Goal: Transaction & Acquisition: Download file/media

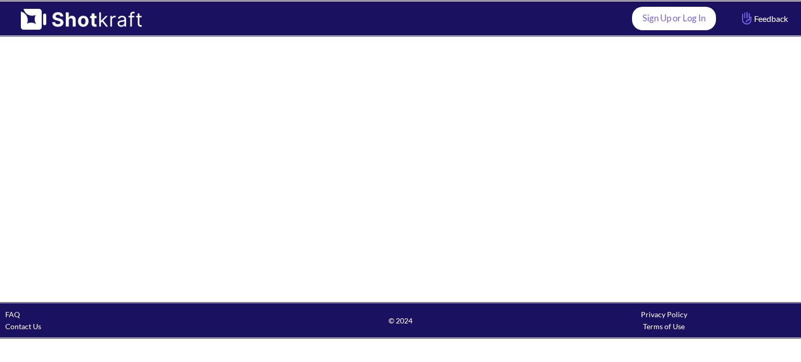
click at [645, 20] on link "Sign Up or Log In" at bounding box center [674, 18] width 84 height 23
click at [657, 23] on link "Sign Up or Log In" at bounding box center [674, 18] width 84 height 23
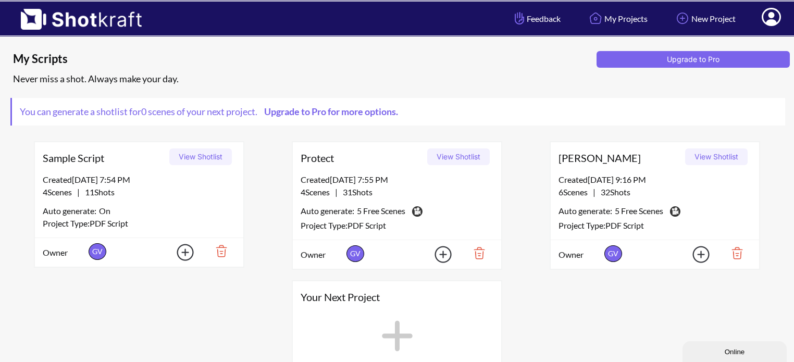
click at [452, 159] on button "View Shotlist" at bounding box center [458, 157] width 63 height 17
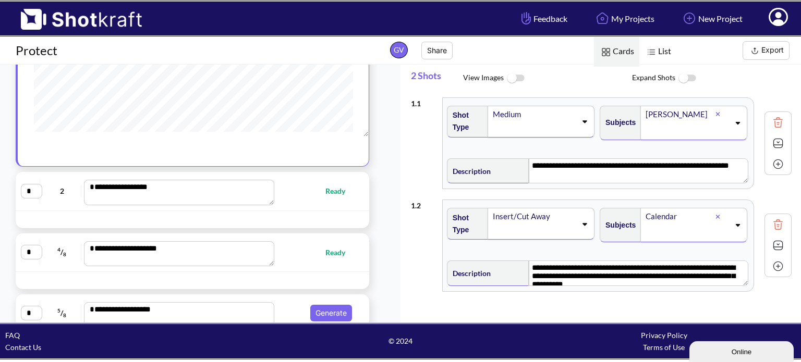
scroll to position [17, 0]
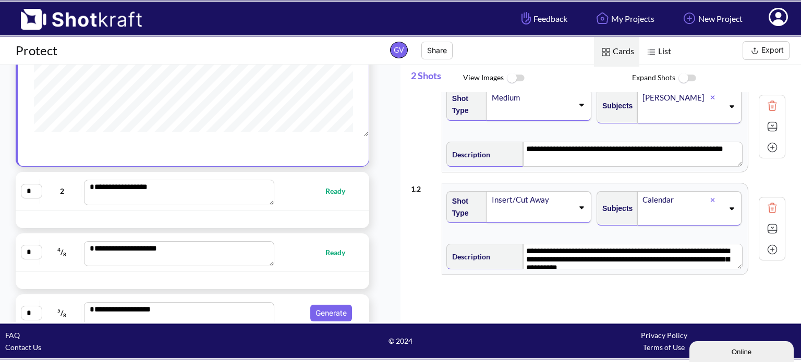
click at [759, 49] on img at bounding box center [754, 50] width 13 height 13
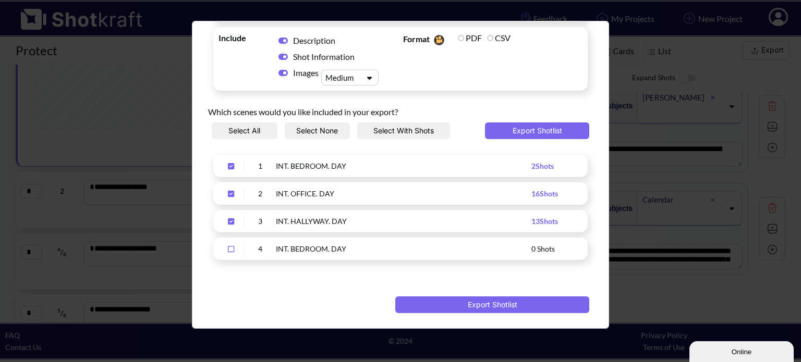
scroll to position [0, 0]
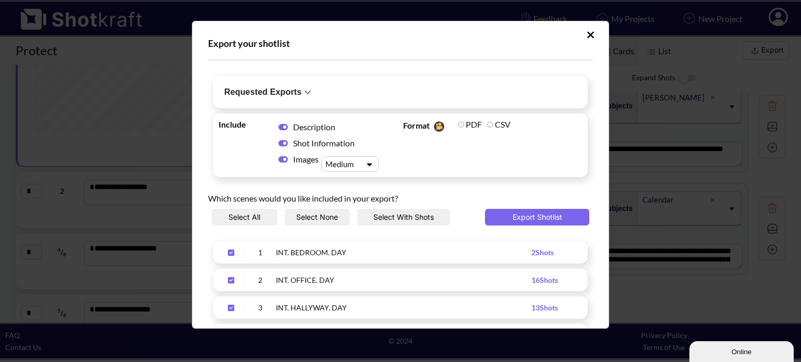
click at [337, 168] on div "Upload Script" at bounding box center [341, 164] width 36 height 11
click at [437, 190] on div "Which scenes would you like included in your export?" at bounding box center [400, 195] width 385 height 27
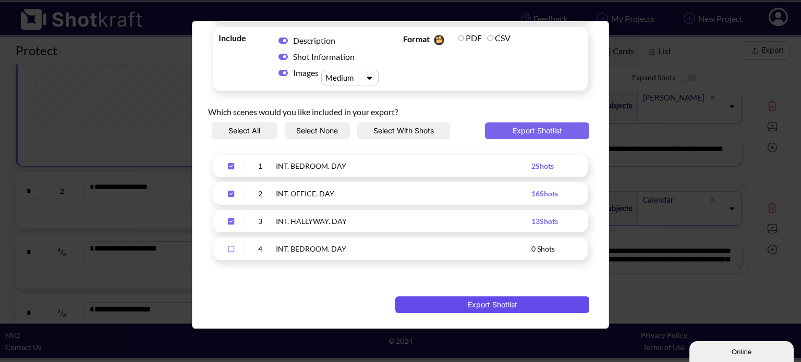
click at [509, 308] on button "Export Shotlist" at bounding box center [492, 305] width 194 height 17
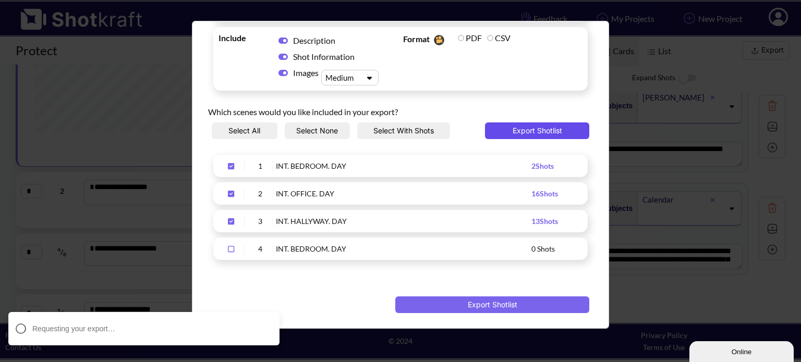
scroll to position [0, 0]
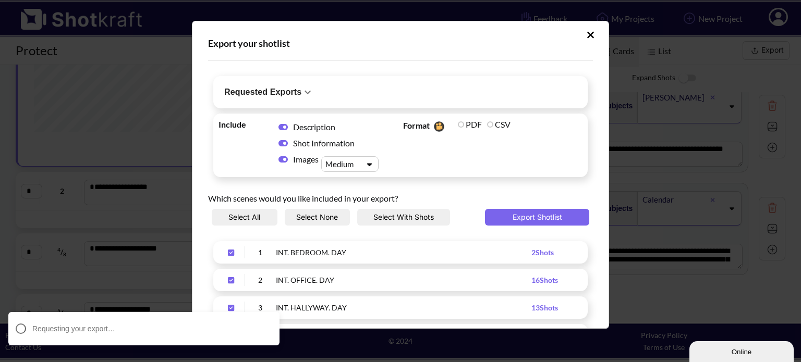
click at [587, 33] on icon "Upload Script" at bounding box center [590, 34] width 7 height 7
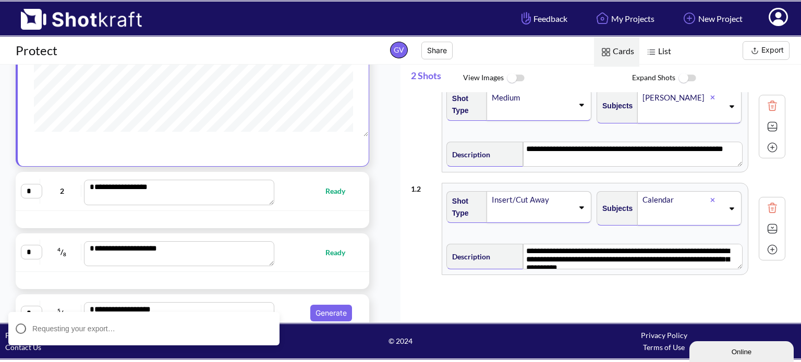
click at [101, 19] on img at bounding box center [76, 16] width 152 height 28
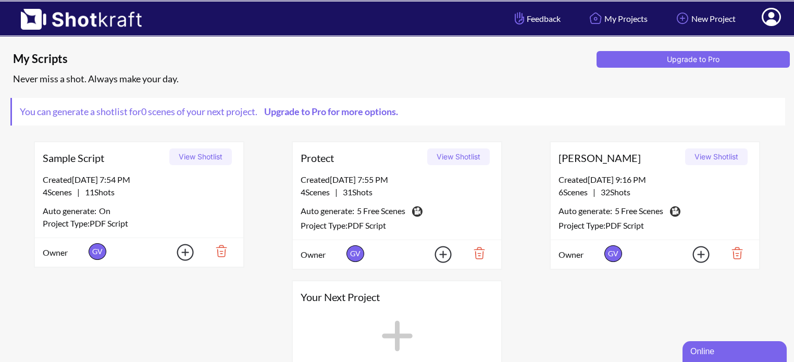
click at [720, 156] on button "View Shotlist" at bounding box center [716, 157] width 63 height 17
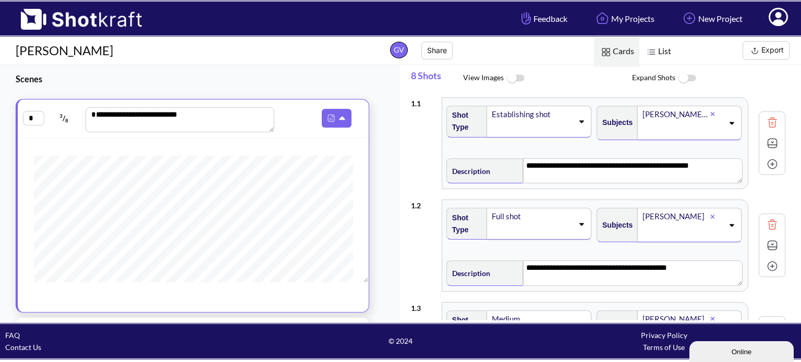
click at [757, 54] on img at bounding box center [754, 50] width 13 height 13
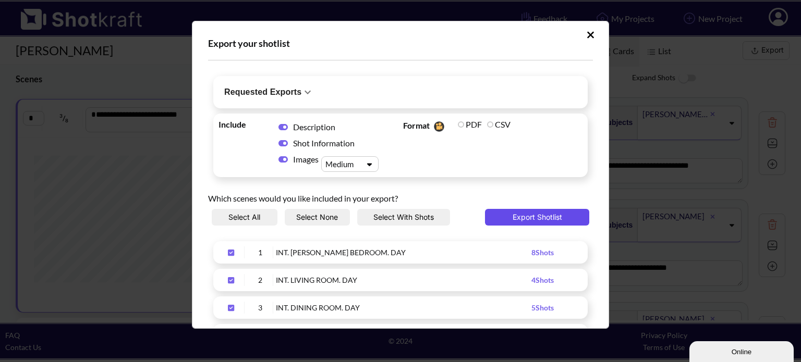
click at [531, 214] on button "Export Shotlist" at bounding box center [537, 217] width 104 height 17
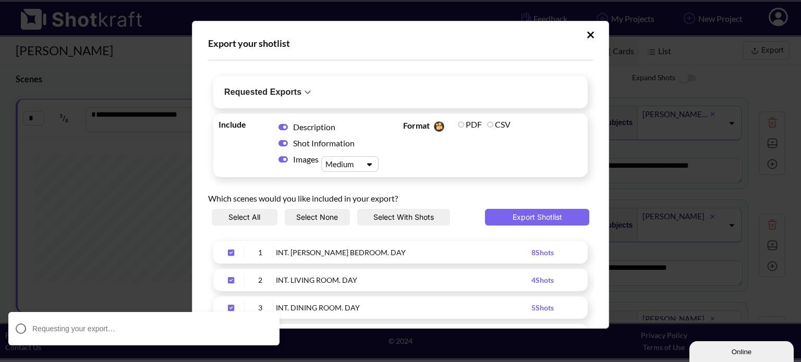
click at [291, 91] on h6 "Requested Exports" at bounding box center [262, 92] width 77 height 15
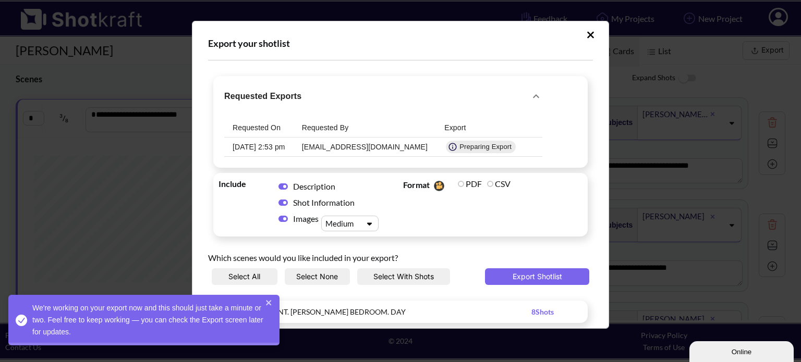
click at [264, 301] on div "We're working on your export now and this should just take a minute or two. Fee…" at bounding box center [143, 320] width 271 height 51
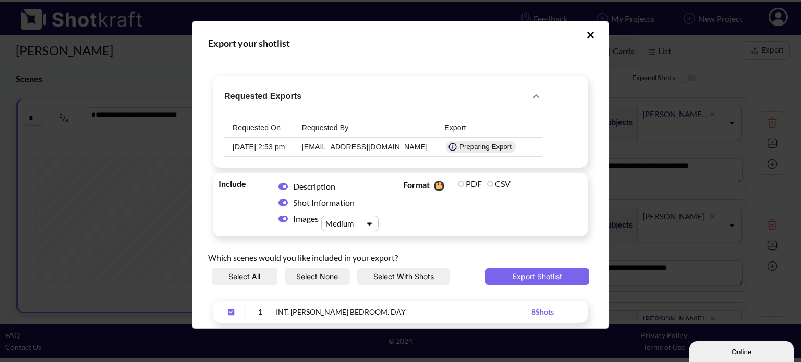
click at [581, 33] on button "Upload Script" at bounding box center [590, 35] width 18 height 17
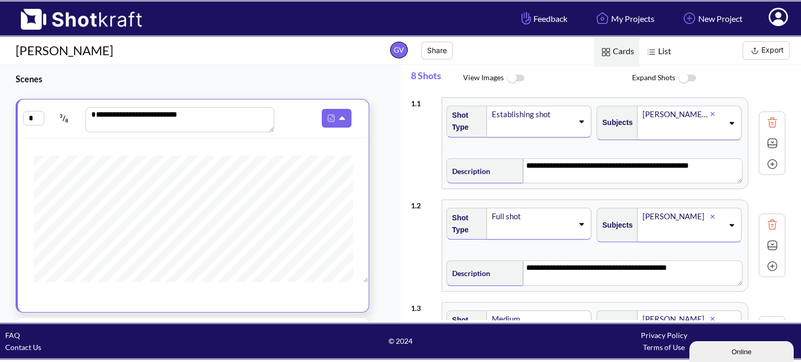
click at [106, 11] on img at bounding box center [76, 16] width 152 height 28
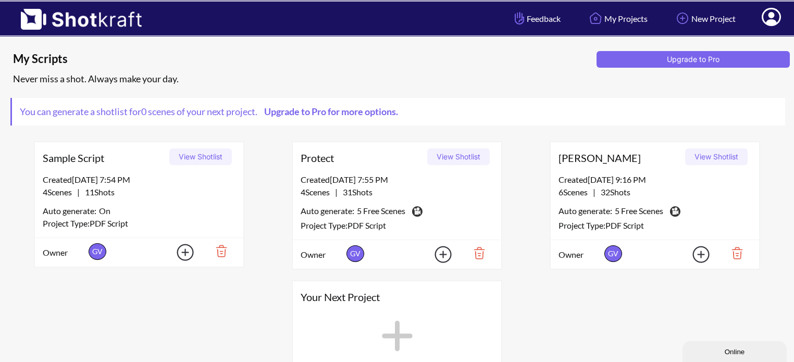
click at [458, 155] on button "View Shotlist" at bounding box center [458, 157] width 63 height 17
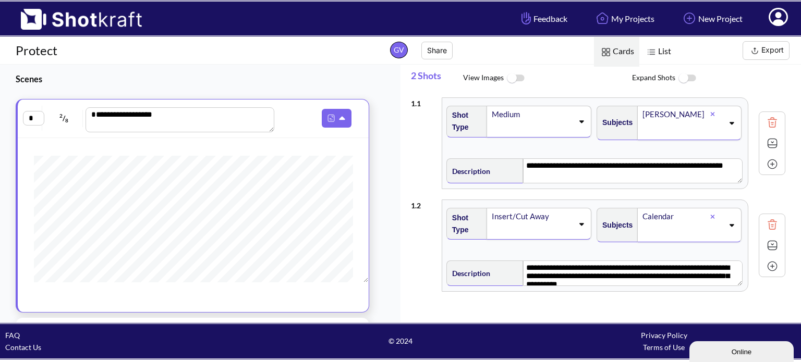
click at [759, 50] on img at bounding box center [754, 50] width 13 height 13
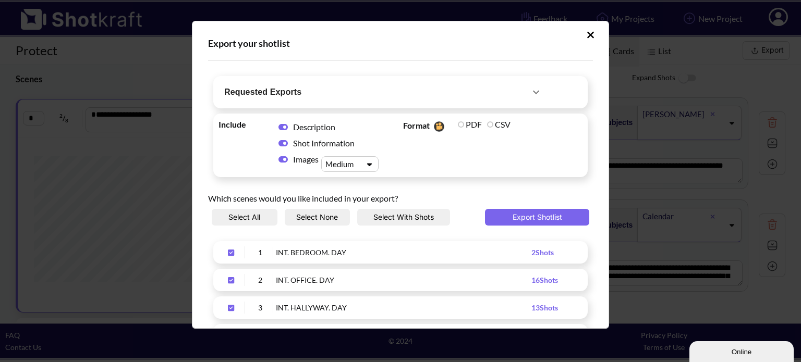
click at [457, 89] on span "Requested Exports" at bounding box center [376, 92] width 305 height 15
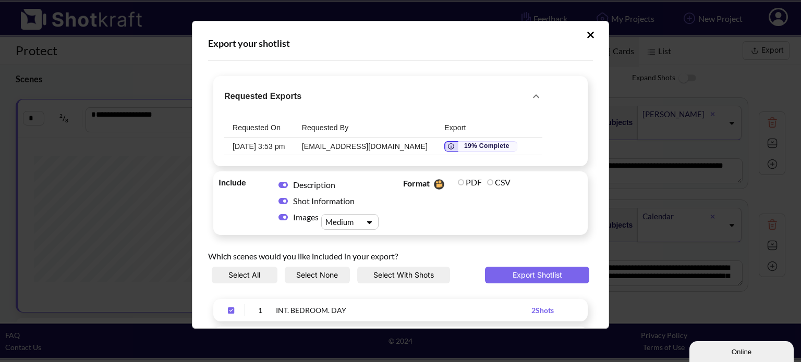
click at [586, 39] on icon "Upload Script" at bounding box center [590, 35] width 8 height 10
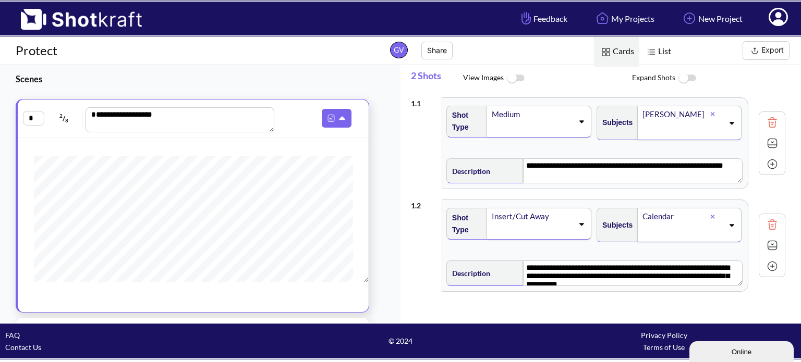
click at [444, 47] on button "Share" at bounding box center [436, 51] width 31 height 18
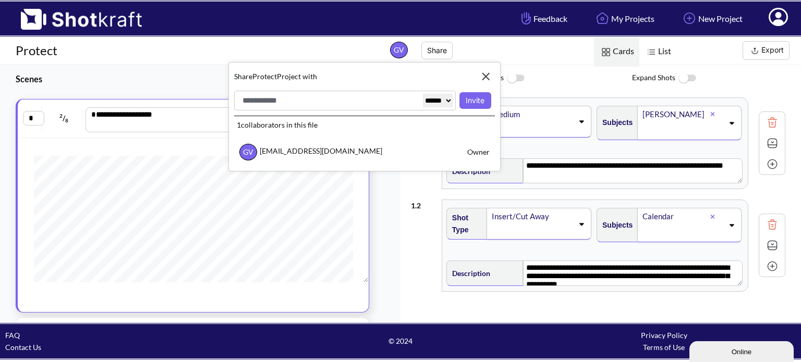
click at [423, 102] on select "****** ******" at bounding box center [438, 101] width 30 height 14
click at [484, 73] on img at bounding box center [486, 77] width 18 height 18
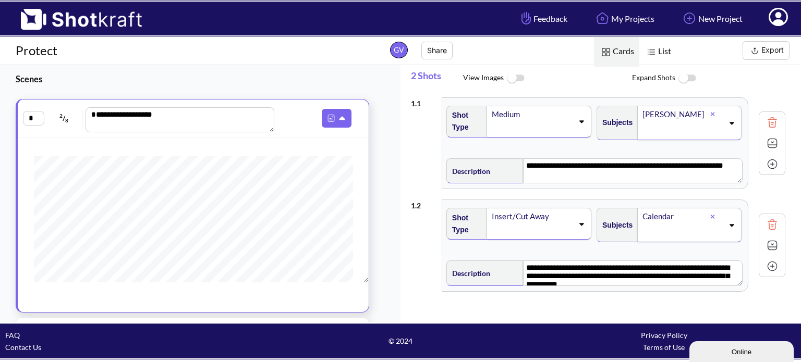
click at [759, 52] on img at bounding box center [754, 50] width 13 height 13
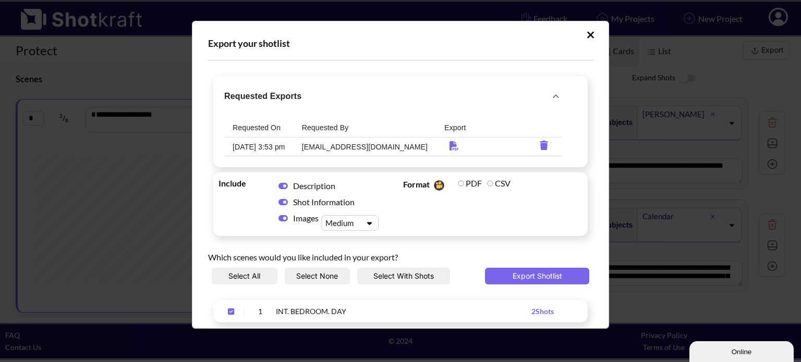
click at [549, 96] on icon "Upload Script" at bounding box center [555, 96] width 13 height 13
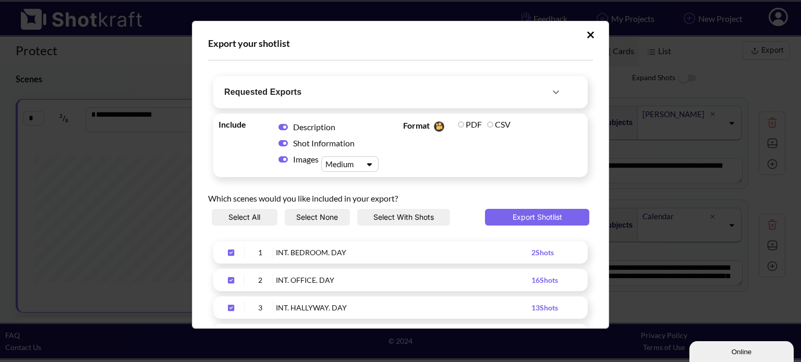
click at [549, 95] on icon "Upload Script" at bounding box center [555, 92] width 13 height 13
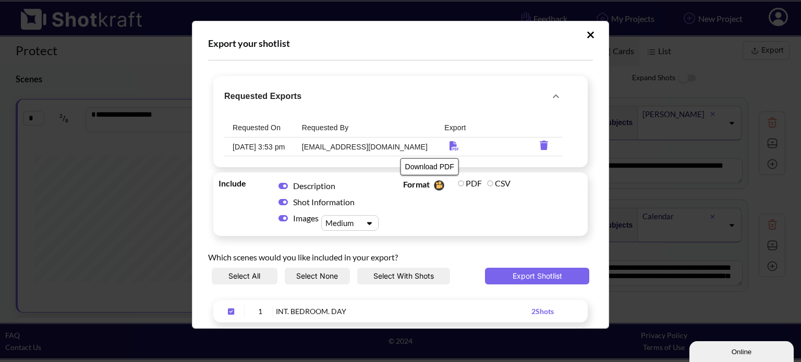
click at [449, 145] on icon "Download PDF" at bounding box center [453, 145] width 9 height 9
click at [586, 38] on icon "Upload Script" at bounding box center [590, 35] width 8 height 10
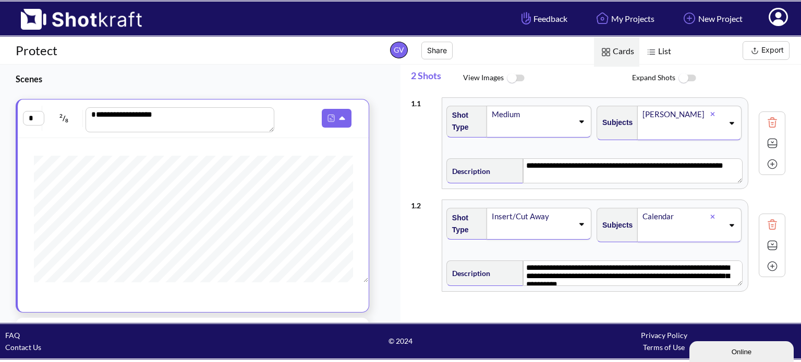
click at [112, 13] on img at bounding box center [76, 16] width 152 height 28
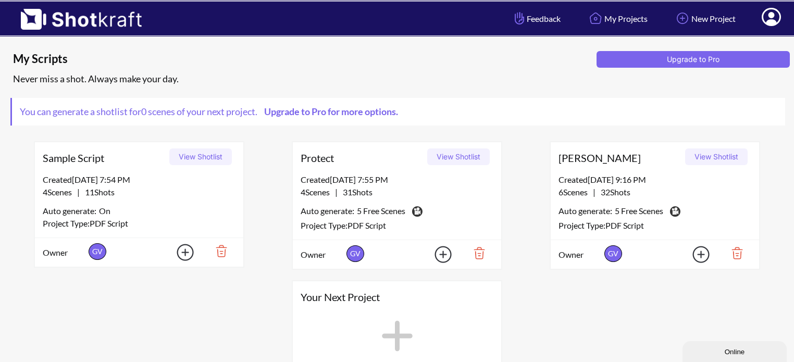
click at [459, 156] on button "View Shotlist" at bounding box center [458, 157] width 63 height 17
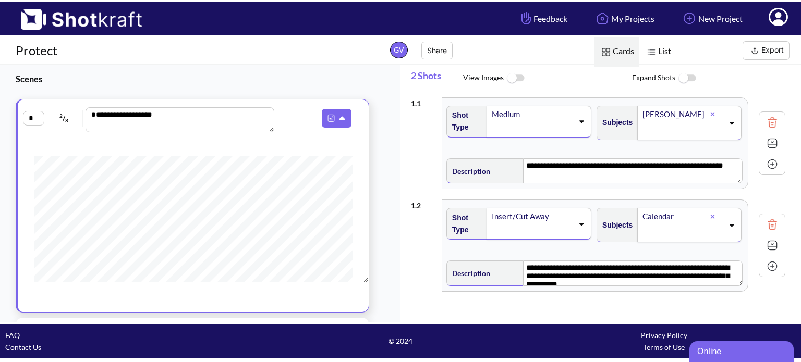
click at [758, 47] on img at bounding box center [754, 50] width 13 height 13
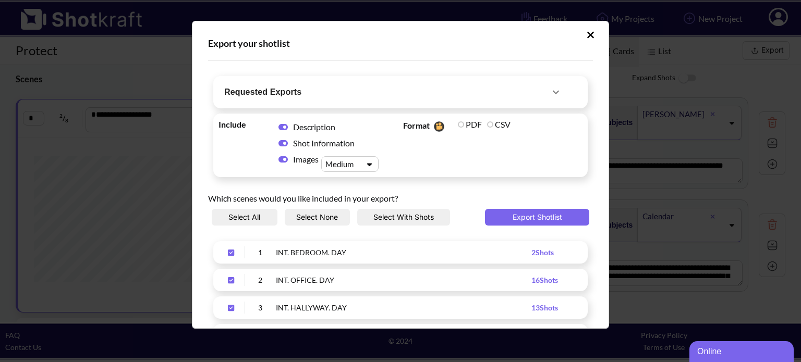
click at [442, 95] on span "Requested Exports" at bounding box center [386, 92] width 325 height 15
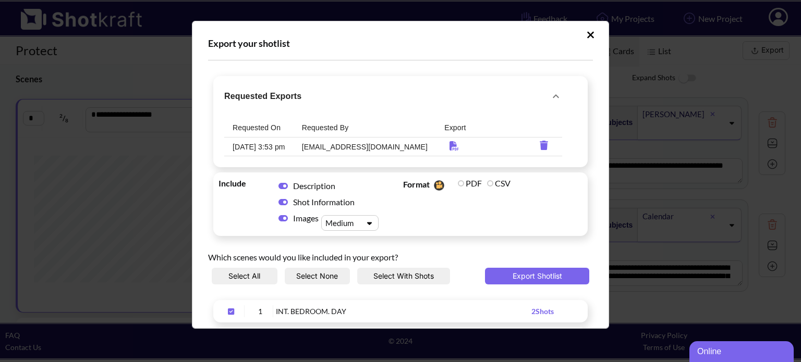
click at [444, 148] on icon "Download PDF" at bounding box center [454, 145] width 20 height 9
click at [586, 32] on icon "Upload Script" at bounding box center [590, 35] width 8 height 10
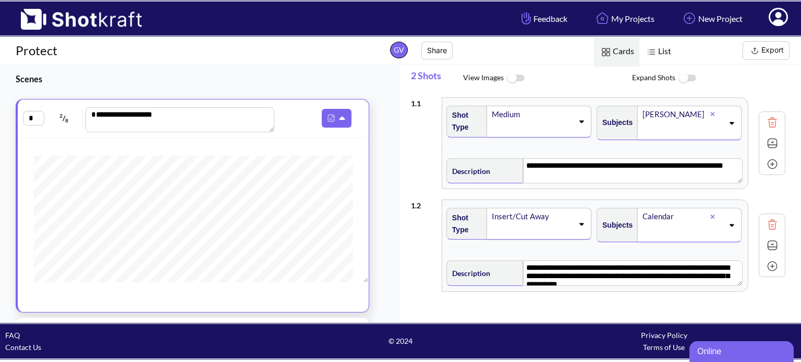
click at [129, 24] on img at bounding box center [76, 16] width 152 height 28
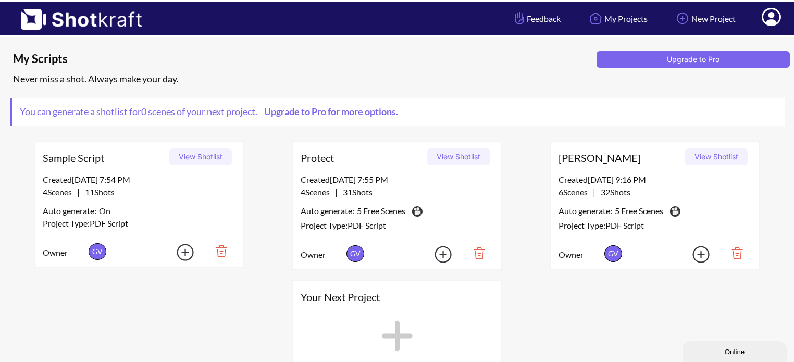
click at [710, 149] on button "View Shotlist" at bounding box center [716, 157] width 63 height 17
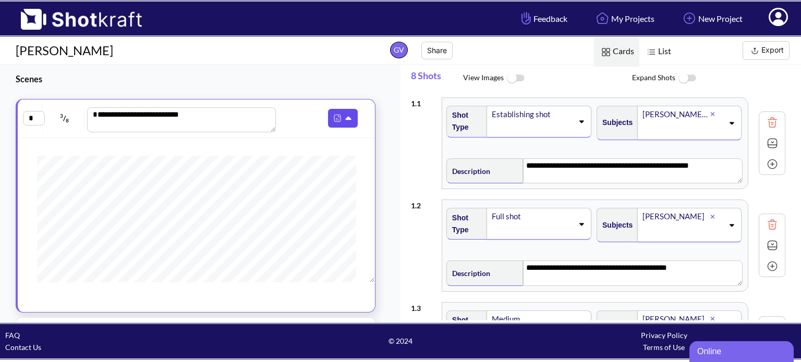
click at [336, 121] on img at bounding box center [337, 119] width 14 height 14
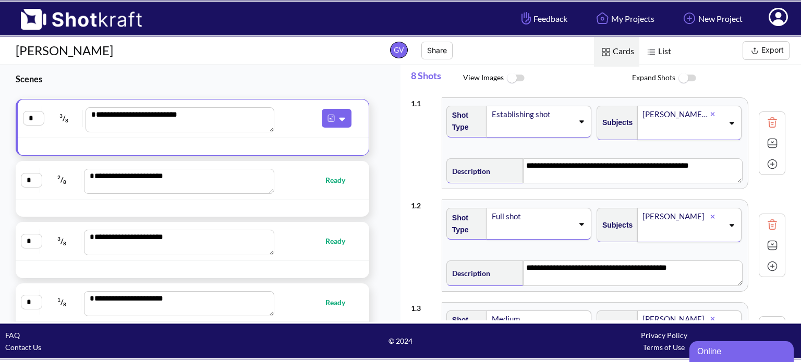
click at [760, 52] on img at bounding box center [754, 50] width 13 height 13
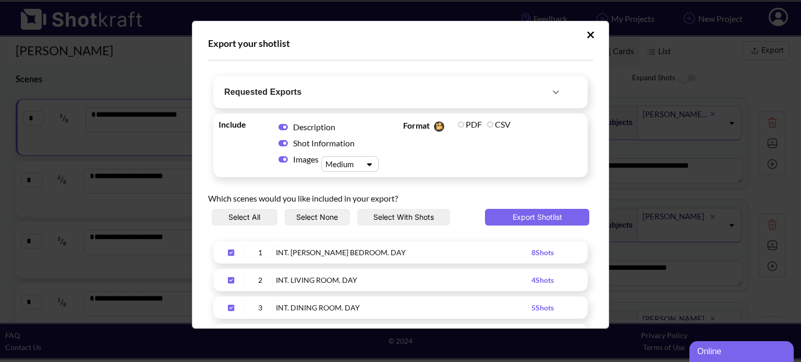
click at [452, 95] on span "Requested Exports" at bounding box center [386, 92] width 325 height 15
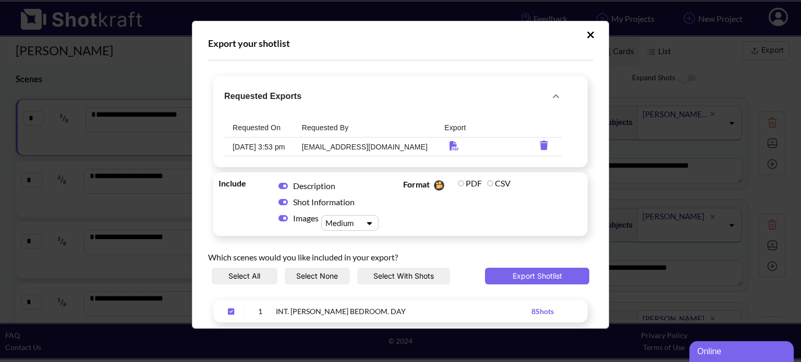
click at [444, 144] on icon "Download PDF" at bounding box center [454, 145] width 20 height 9
